Goal: Obtain resource: Download file/media

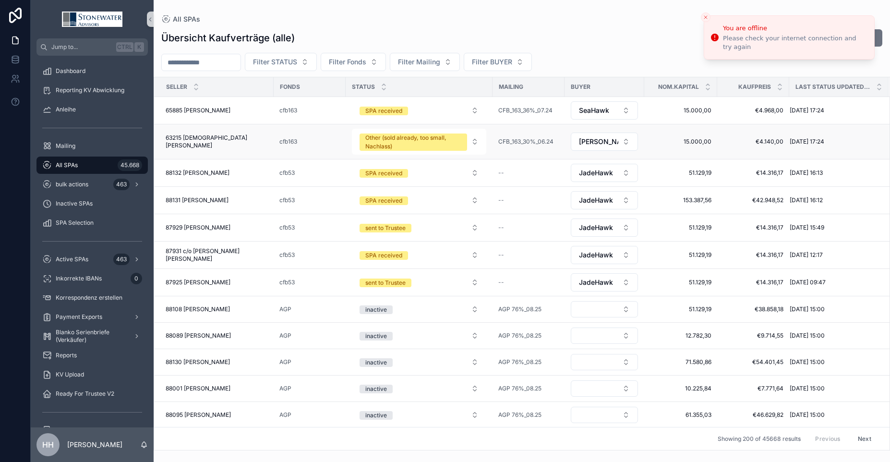
click at [214, 142] on span "63215 [DEMOGRAPHIC_DATA][PERSON_NAME]" at bounding box center [217, 141] width 102 height 15
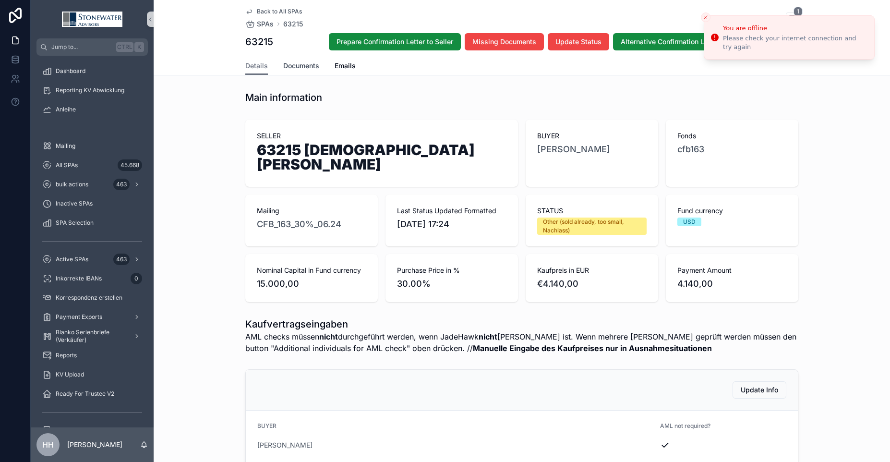
click at [296, 66] on span "Documents" at bounding box center [301, 66] width 36 height 10
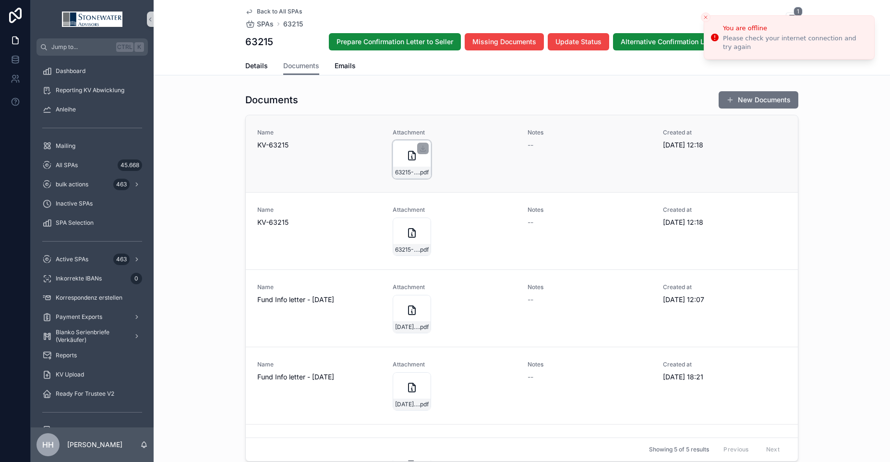
click at [411, 161] on div "63215-Christian-Brenneke_cfb163_Arne_KV_29_07_2024 .pdf" at bounding box center [412, 159] width 38 height 38
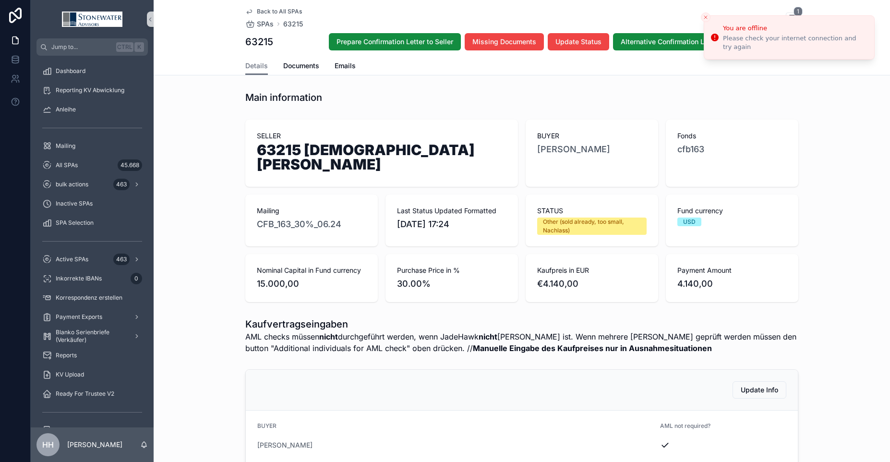
click at [245, 12] on icon "scrollable content" at bounding box center [249, 12] width 8 height 8
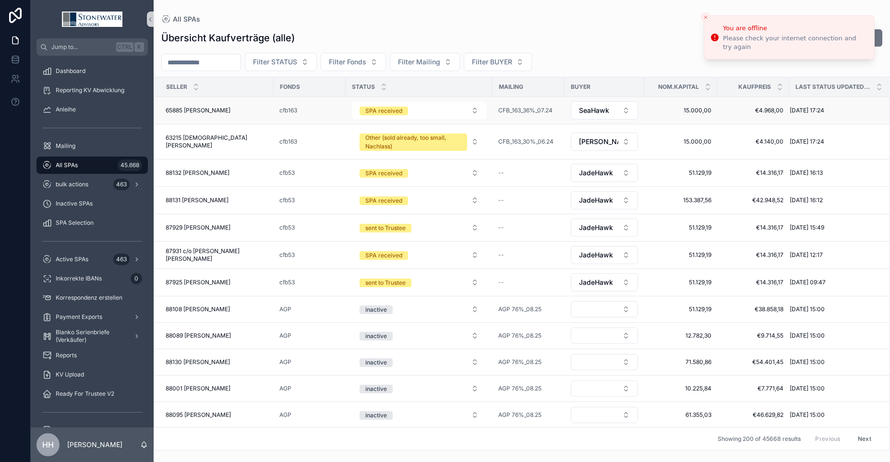
click at [215, 112] on span "65885 [PERSON_NAME]" at bounding box center [198, 111] width 65 height 8
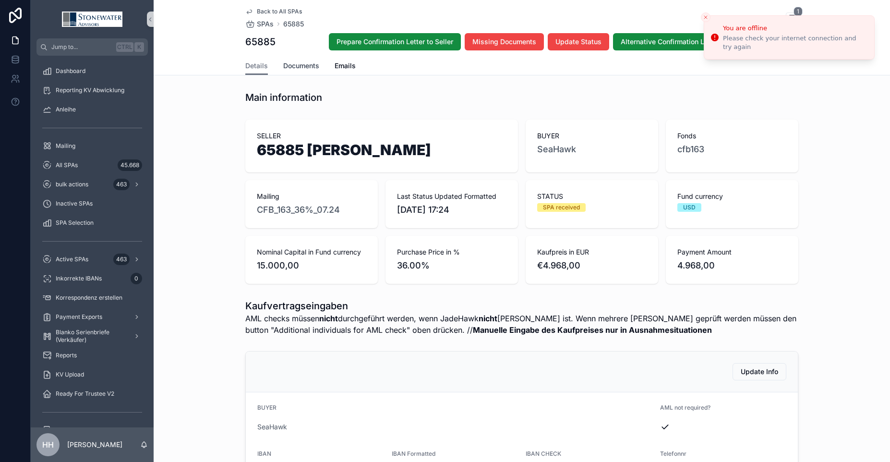
click at [303, 64] on span "Documents" at bounding box center [301, 66] width 36 height 10
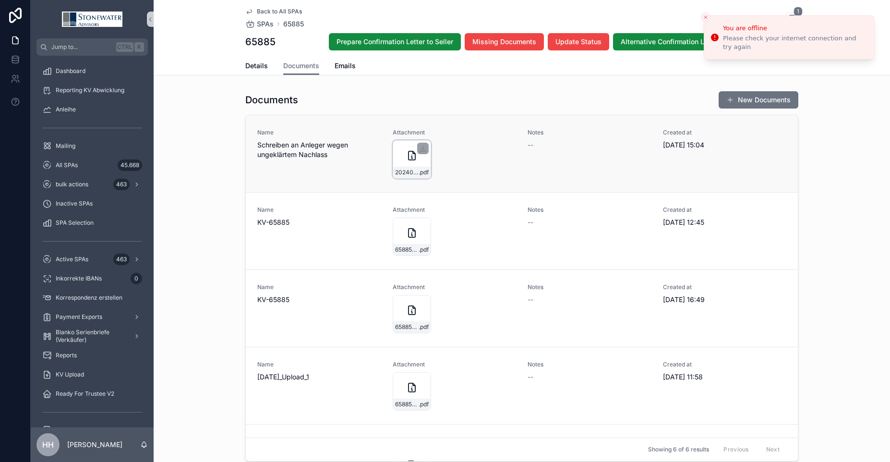
click at [404, 163] on div "20240823_BBStonfwatfr-Advisors .pdf" at bounding box center [412, 159] width 38 height 38
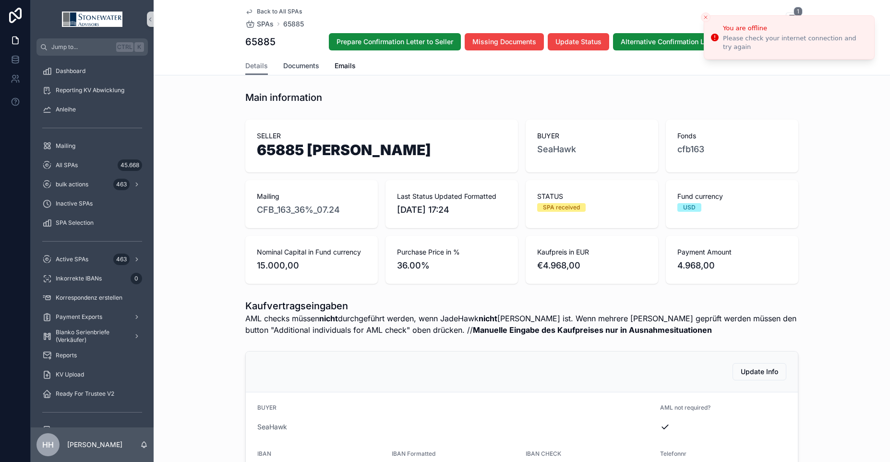
click at [294, 64] on span "Documents" at bounding box center [301, 66] width 36 height 10
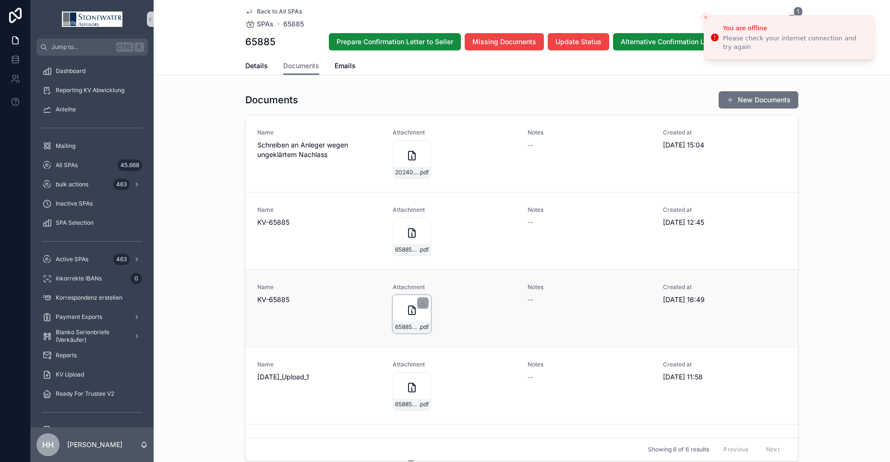
click at [408, 314] on icon "scrollable content" at bounding box center [411, 310] width 7 height 9
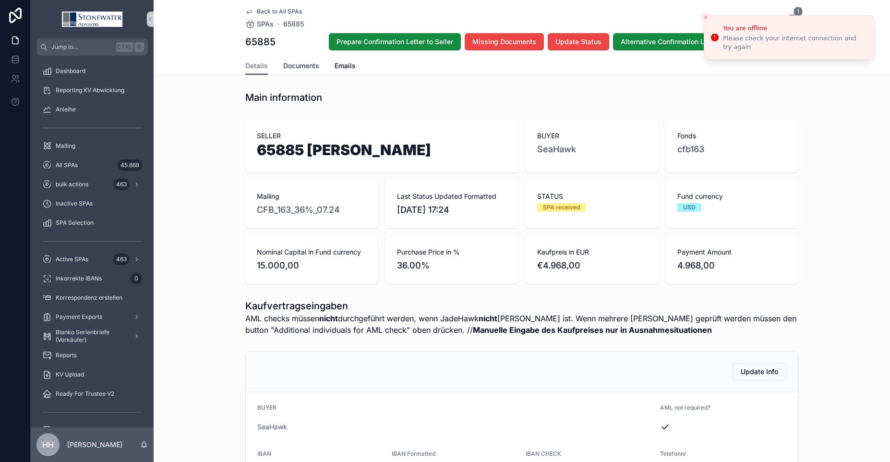
click at [299, 66] on span "Documents" at bounding box center [301, 66] width 36 height 10
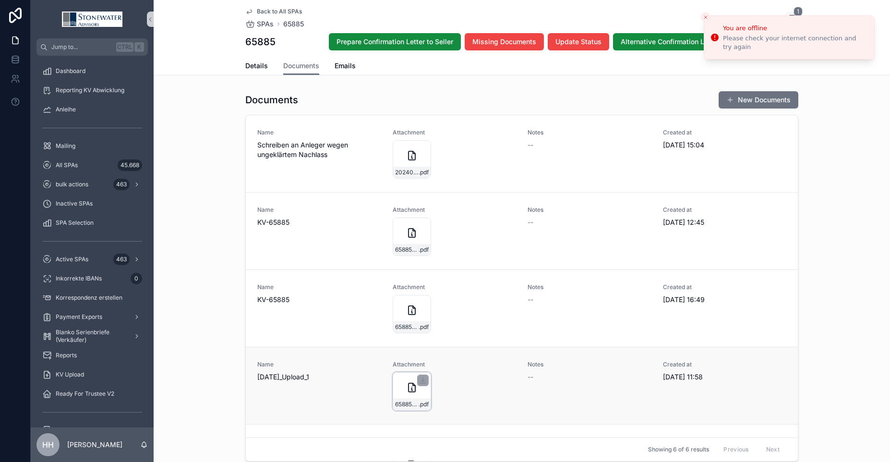
click at [408, 393] on div "65885-[PERSON_NAME]-_cfb163_KV .pdf" at bounding box center [412, 391] width 38 height 38
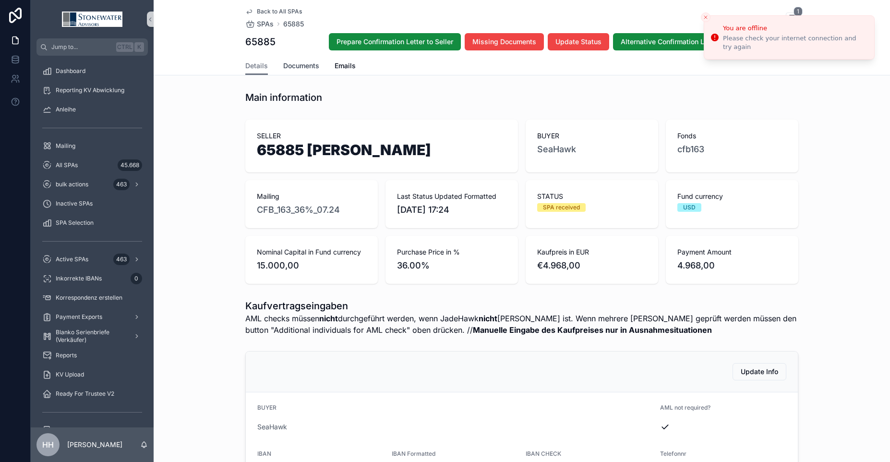
click at [298, 64] on span "Documents" at bounding box center [301, 66] width 36 height 10
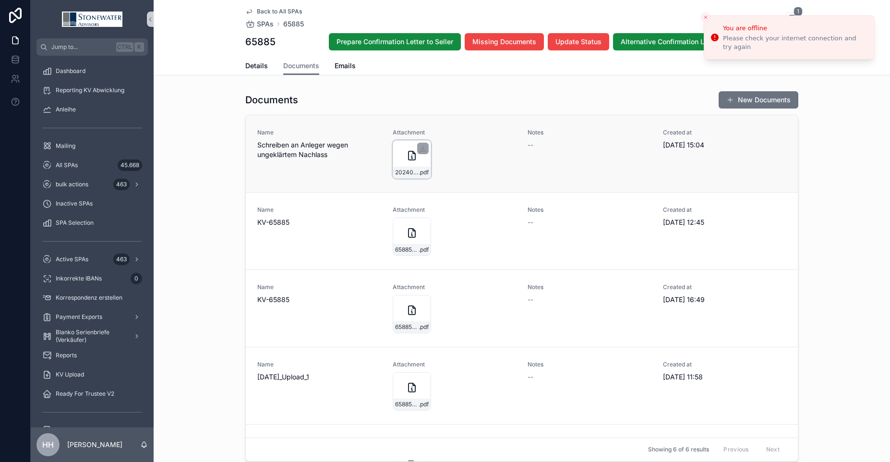
click at [400, 160] on div "20240823_BBStonfwatfr-Advisors .pdf" at bounding box center [412, 159] width 38 height 38
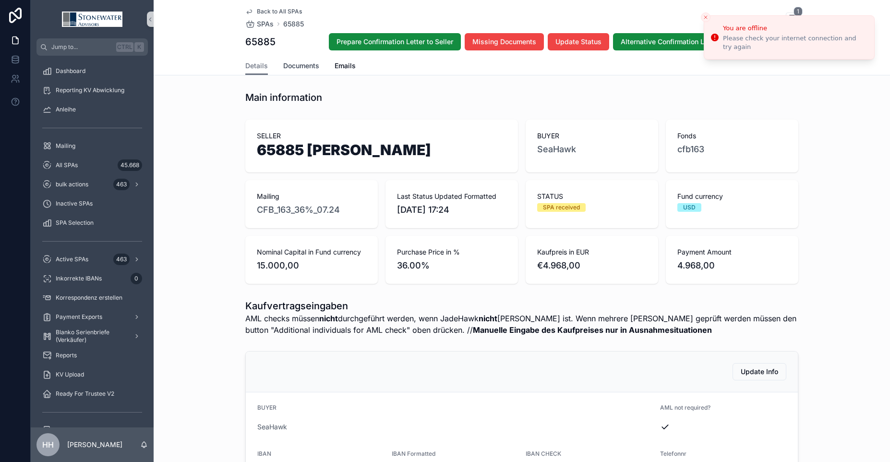
click at [303, 67] on span "Documents" at bounding box center [301, 66] width 36 height 10
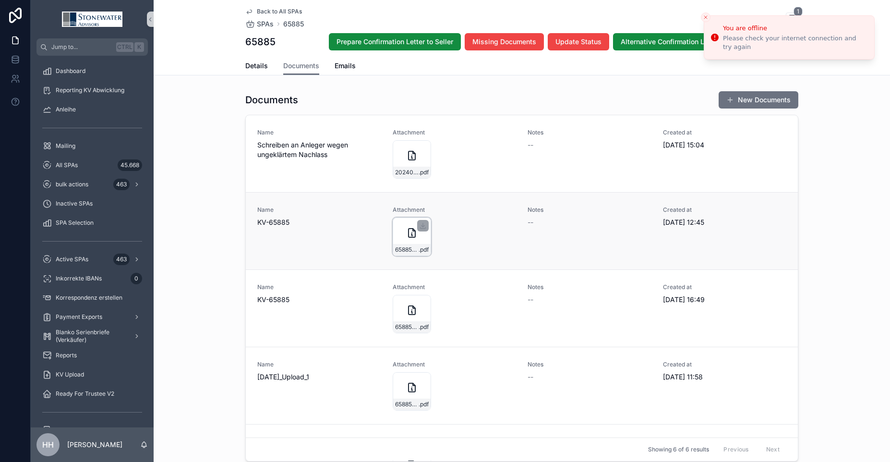
click at [412, 238] on div "65885-[PERSON_NAME]-_cfb163_SeaHawk_KV_12_08_2024 .pdf" at bounding box center [412, 236] width 38 height 38
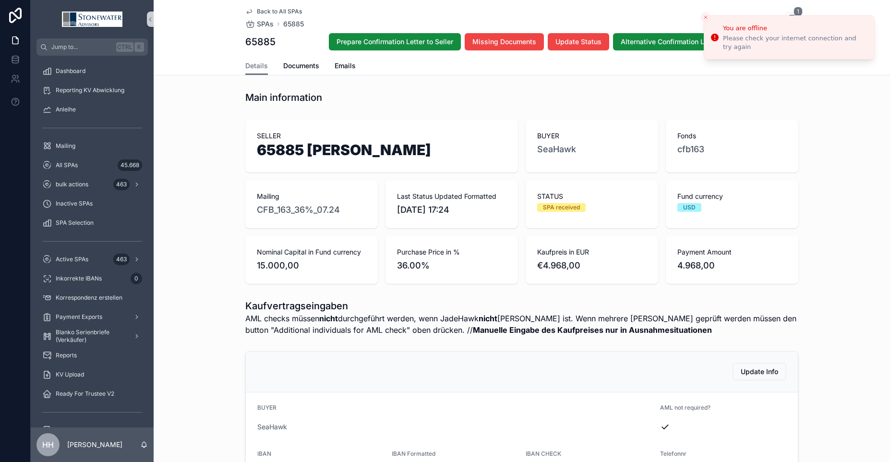
click at [249, 11] on icon "scrollable content" at bounding box center [249, 12] width 8 height 8
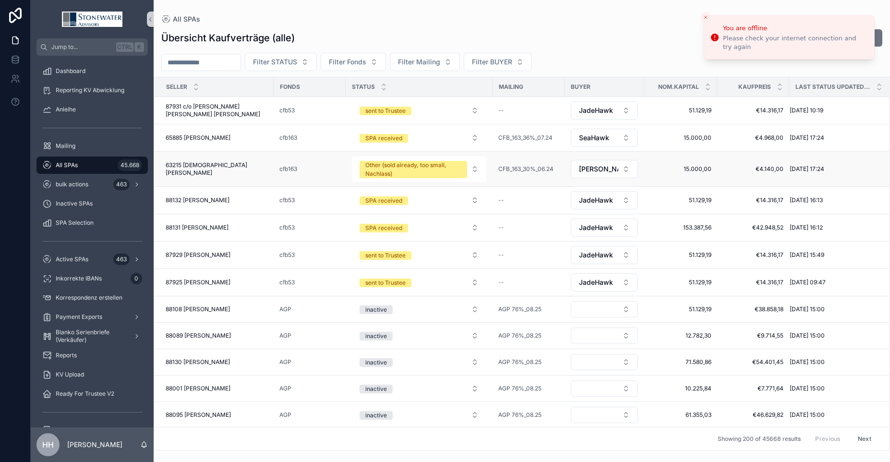
click at [179, 167] on span "63215 [DEMOGRAPHIC_DATA][PERSON_NAME]" at bounding box center [217, 168] width 102 height 15
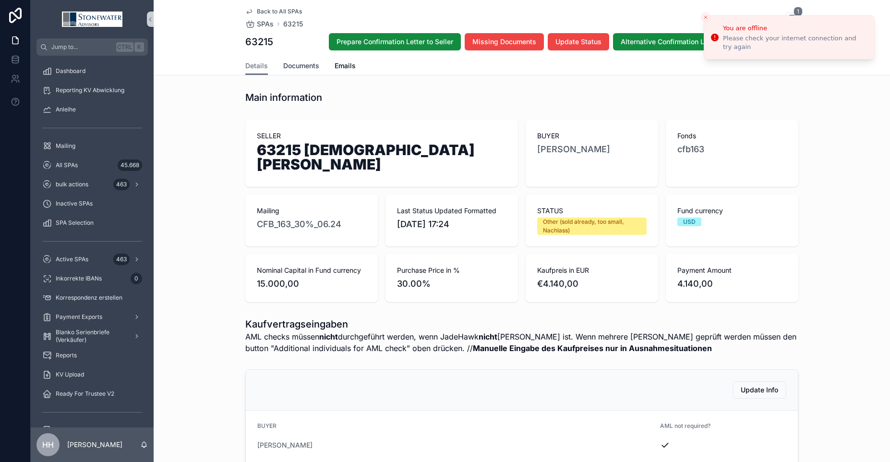
click at [300, 67] on span "Documents" at bounding box center [301, 66] width 36 height 10
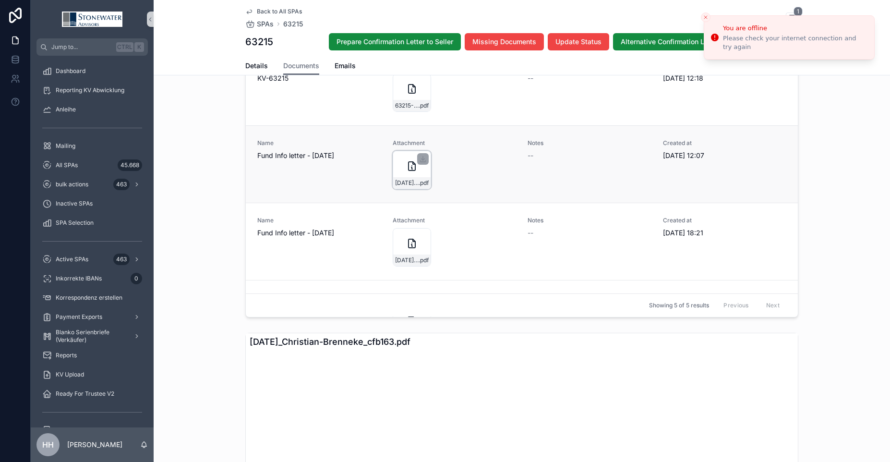
click at [393, 167] on div "[DATE]_Commerz-Real-AG-_163-MS-&quot;MONTPELLIER&quot;_Arne .pdf" at bounding box center [412, 170] width 38 height 38
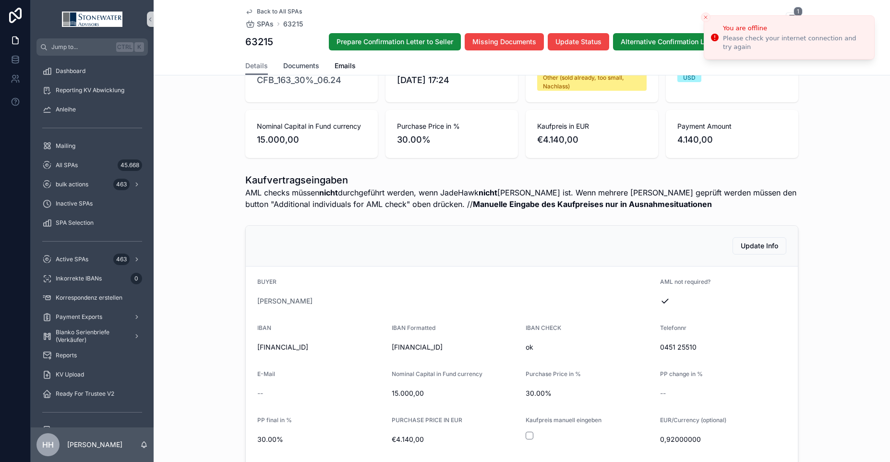
click at [296, 68] on span "Documents" at bounding box center [301, 66] width 36 height 10
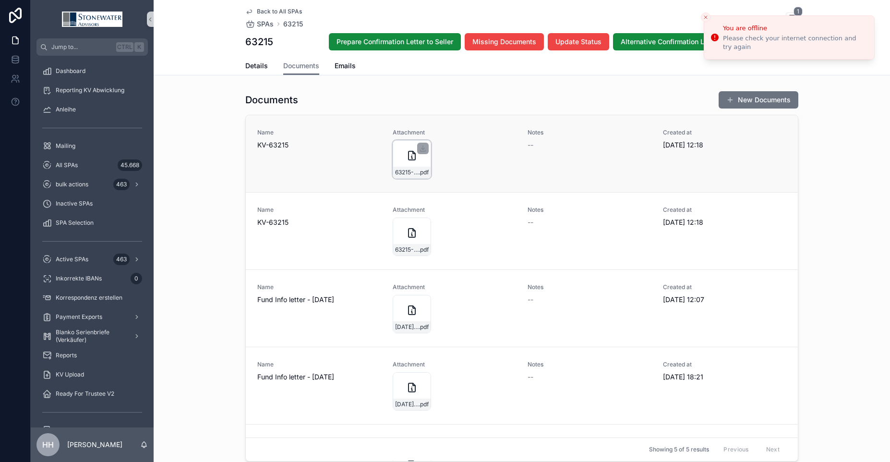
click at [407, 163] on div "63215-Christian-Brenneke_cfb163_Arne_KV_29_07_2024 .pdf" at bounding box center [412, 159] width 38 height 38
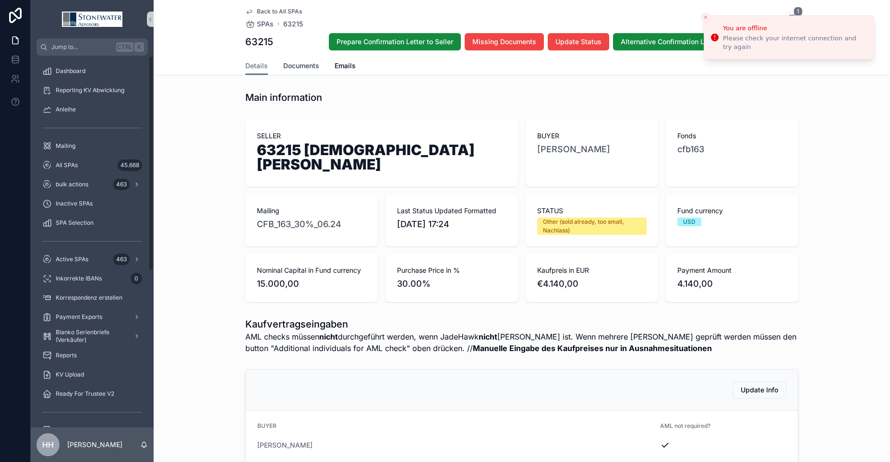
click at [297, 65] on span "Documents" at bounding box center [301, 66] width 36 height 10
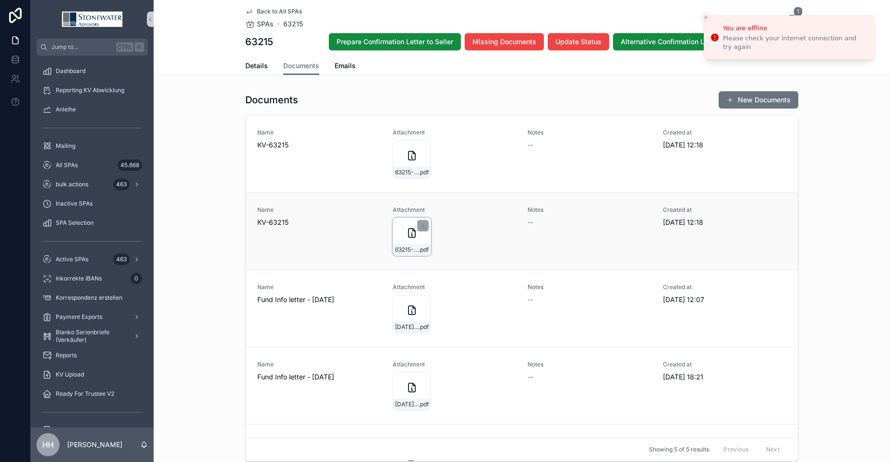
click at [406, 231] on icon "scrollable content" at bounding box center [412, 233] width 12 height 12
